Goal: Task Accomplishment & Management: Use online tool/utility

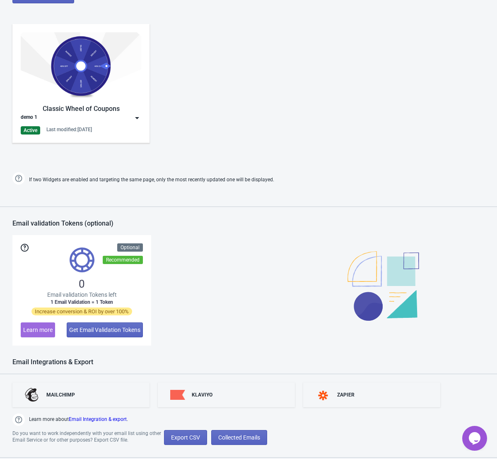
scroll to position [486, 0]
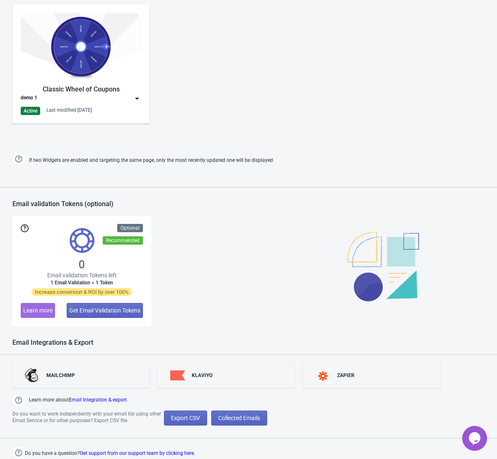
click at [97, 47] on img at bounding box center [81, 46] width 120 height 67
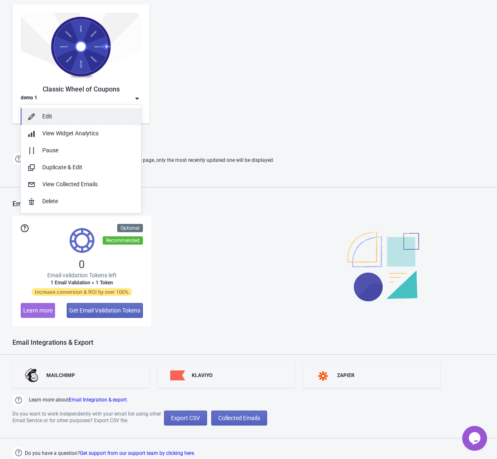
click at [67, 115] on div "Edit" at bounding box center [88, 116] width 92 height 9
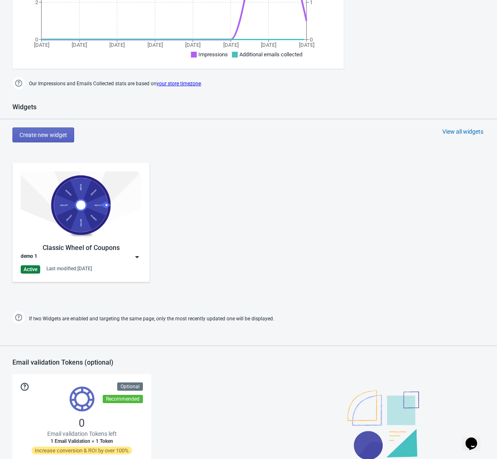
scroll to position [376, 0]
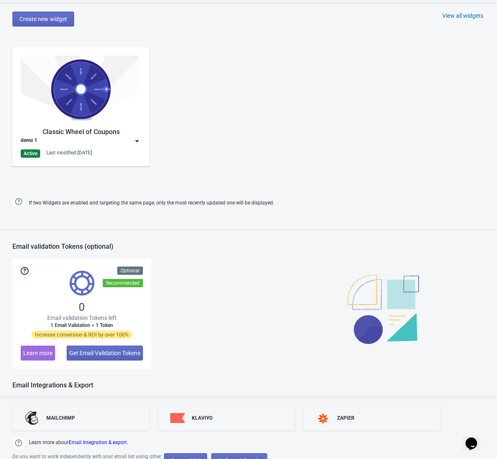
click at [133, 140] on img at bounding box center [137, 141] width 8 height 8
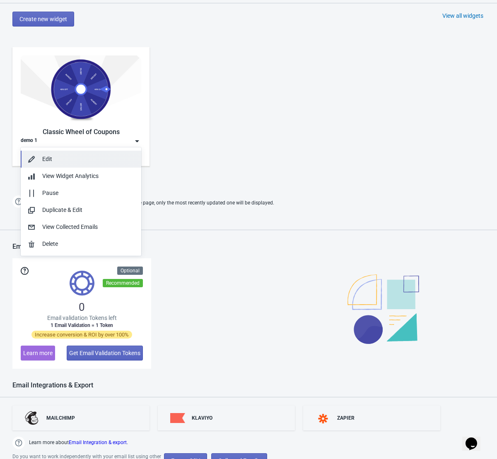
click at [60, 162] on div "Edit" at bounding box center [88, 159] width 92 height 9
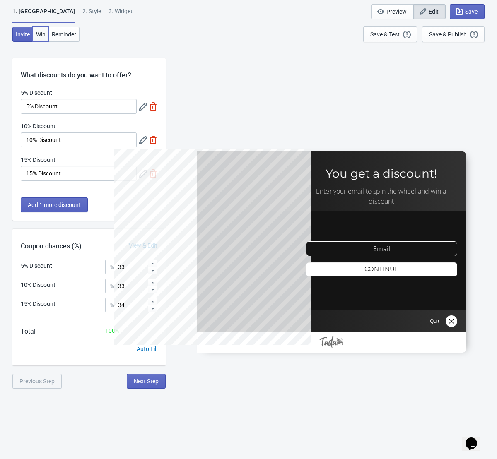
click at [44, 35] on span "Win" at bounding box center [41, 34] width 10 height 7
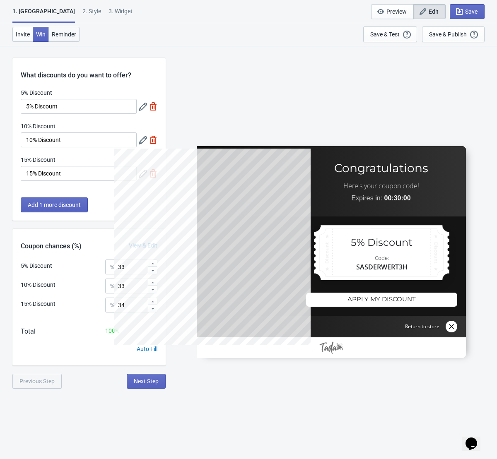
click at [63, 35] on span "Reminder" at bounding box center [64, 34] width 24 height 7
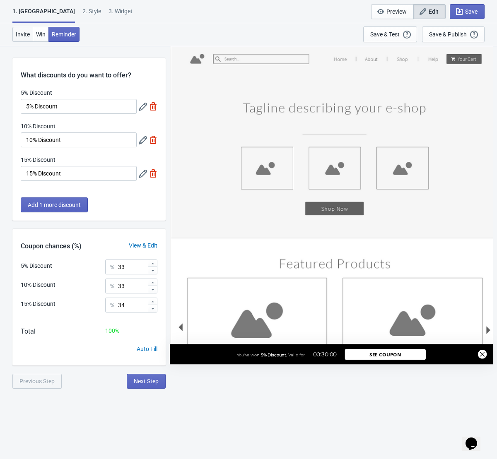
click at [22, 34] on span "Invite" at bounding box center [23, 34] width 14 height 7
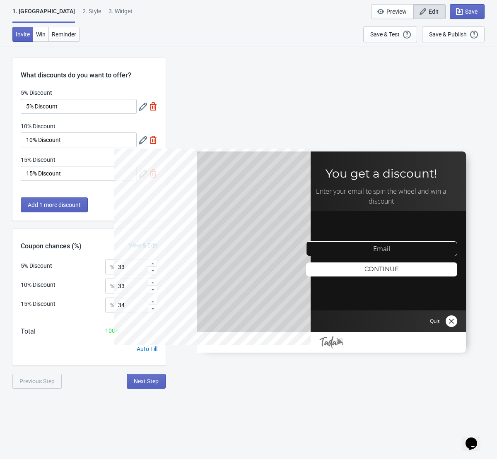
click at [82, 16] on div "2 . Style" at bounding box center [91, 14] width 19 height 14
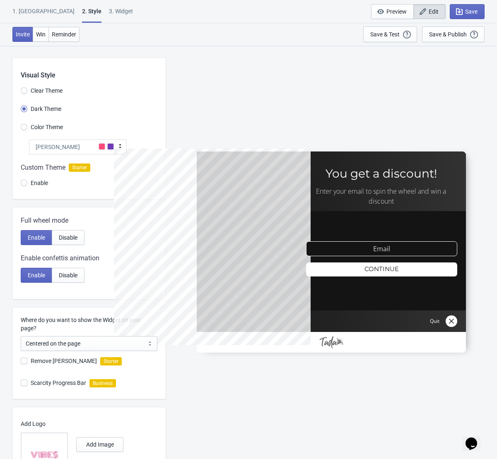
click at [82, 10] on div "2 . Style" at bounding box center [91, 15] width 19 height 16
radio input "true"
click at [109, 10] on div "3. Widget" at bounding box center [121, 14] width 24 height 14
select select "once"
select select "1"
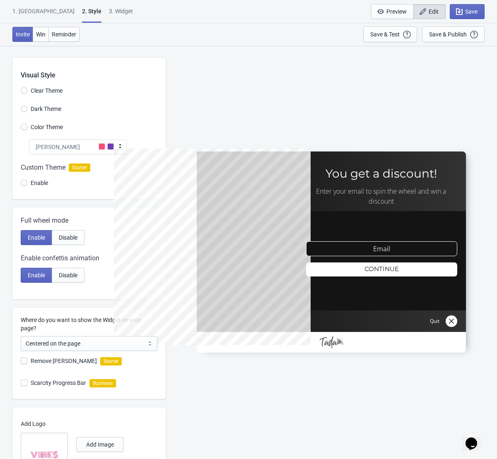
select select "left"
